Goal: Use online tool/utility: Utilize a website feature to perform a specific function

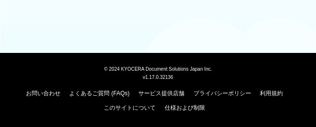
click at [183, 21] on div at bounding box center [158, 23] width 316 height 47
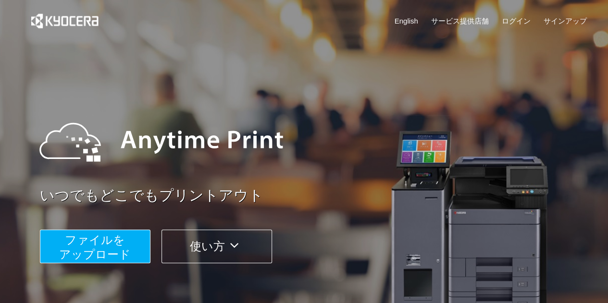
click at [290, 164] on img at bounding box center [161, 142] width 263 height 87
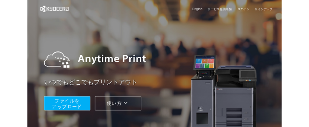
scroll to position [5, 0]
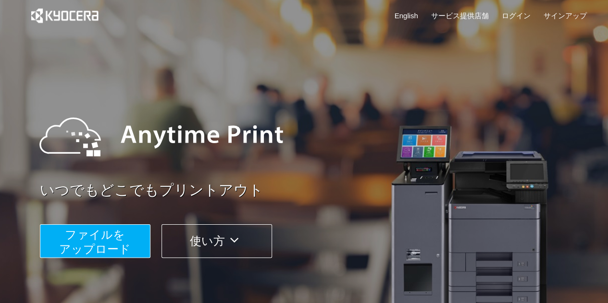
drag, startPoint x: 140, startPoint y: 226, endPoint x: 114, endPoint y: 245, distance: 32.0
click at [114, 245] on span "ファイルを ​​アップロード" at bounding box center [95, 241] width 72 height 27
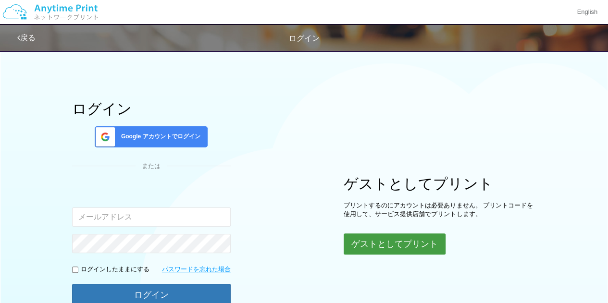
click at [359, 243] on button "ゲストとしてプリント" at bounding box center [395, 244] width 102 height 21
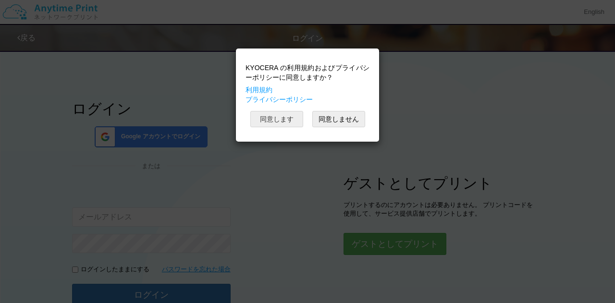
click at [289, 114] on button "同意します" at bounding box center [276, 119] width 53 height 16
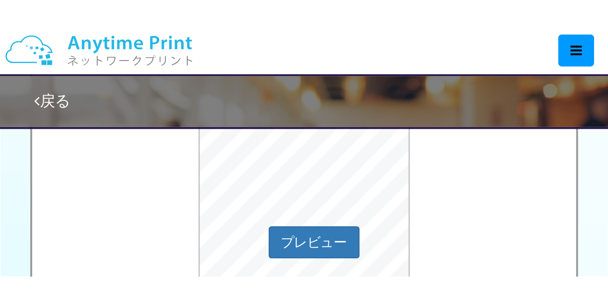
scroll to position [352, 0]
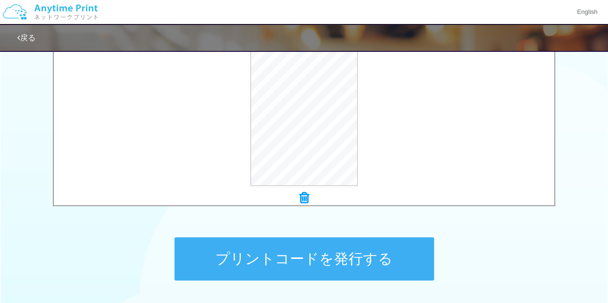
click at [366, 258] on button "プリントコードを発行する" at bounding box center [304, 258] width 260 height 43
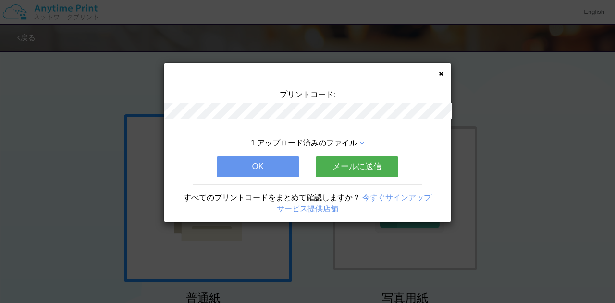
click at [366, 258] on div "プリントコード: 1 アップロード済みのファイル OK メールに送信 すべてのプリントコードをまとめて確認しますか？ 今すぐサインアップ サービス提供店舗" at bounding box center [307, 151] width 615 height 303
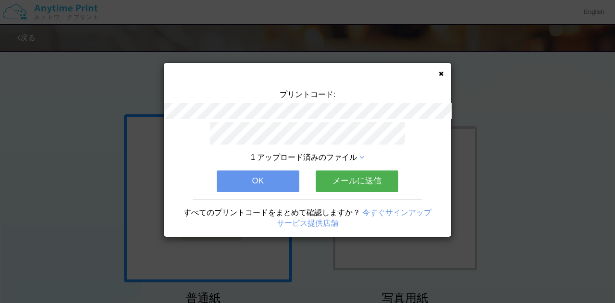
click at [292, 172] on button "OK" at bounding box center [258, 181] width 83 height 21
